Goal: Task Accomplishment & Management: Use online tool/utility

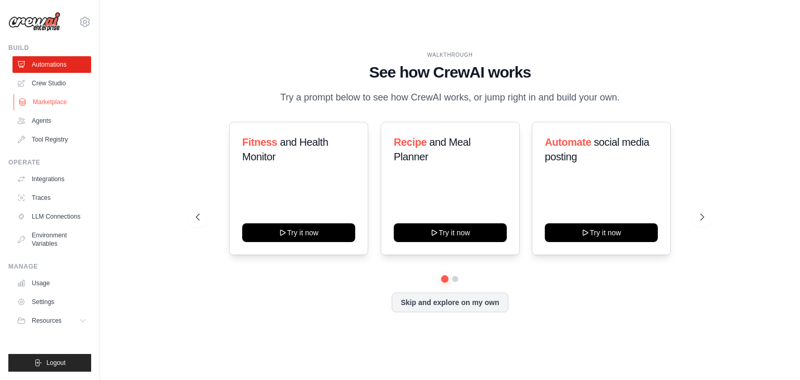
click at [58, 99] on link "Marketplace" at bounding box center [53, 102] width 79 height 17
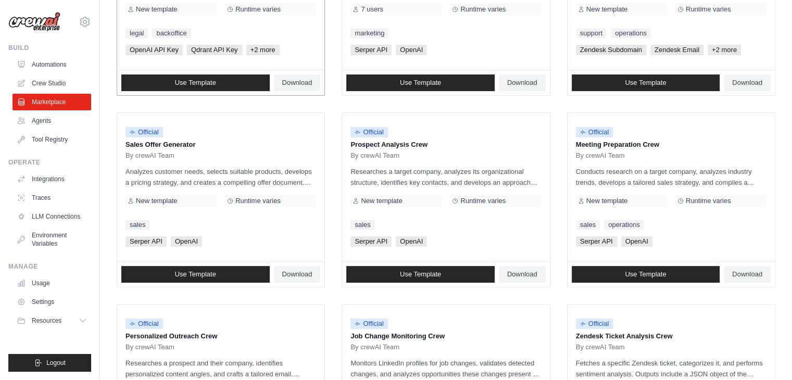
scroll to position [221, 0]
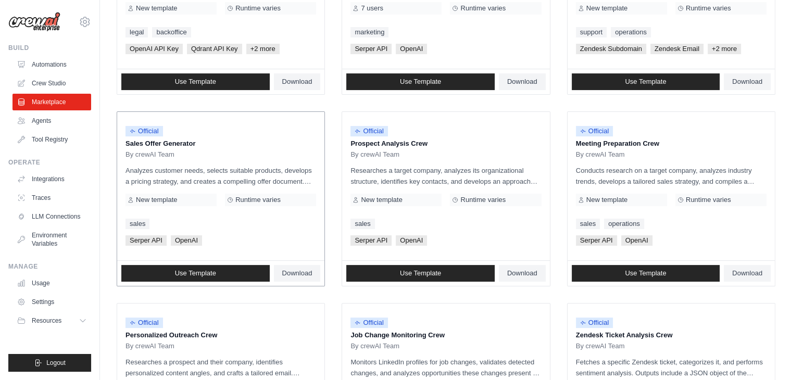
click at [266, 155] on div "By crewAI Team" at bounding box center [221, 155] width 191 height 8
click at [231, 267] on link "Use Template" at bounding box center [195, 273] width 148 height 17
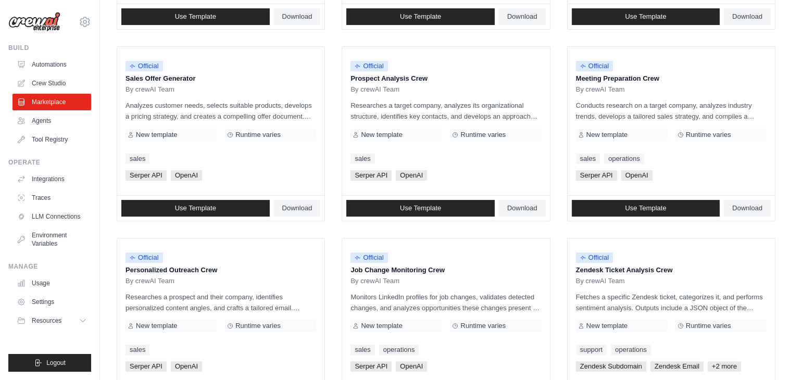
scroll to position [292, 0]
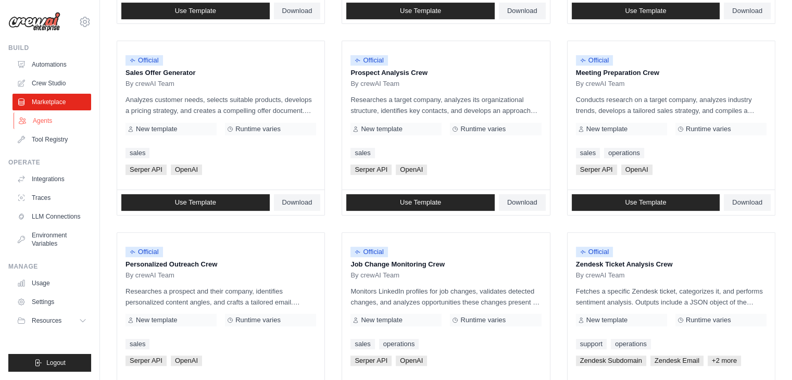
click at [43, 117] on link "Agents" at bounding box center [53, 120] width 79 height 17
